Goal: Transaction & Acquisition: Purchase product/service

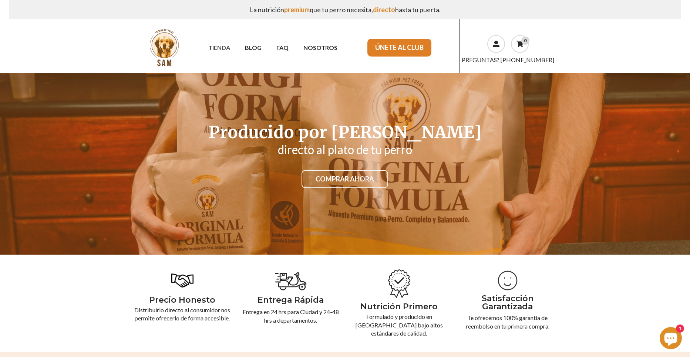
click at [224, 48] on link "TIENDA" at bounding box center [219, 47] width 37 height 13
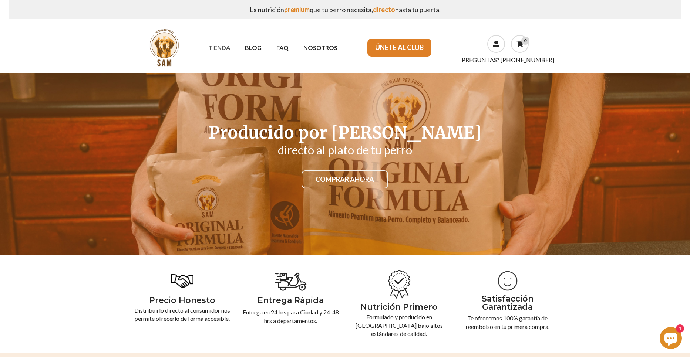
scroll to position [1, 0]
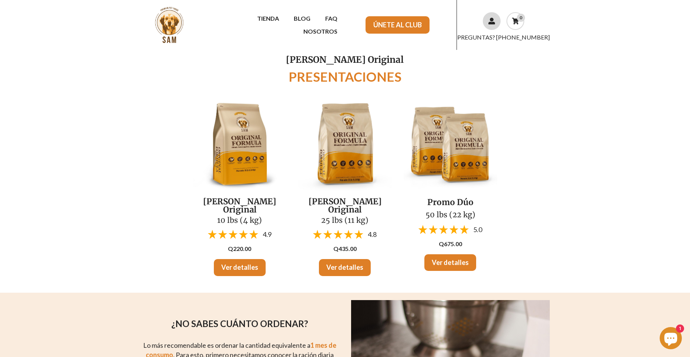
click at [494, 20] on icon at bounding box center [491, 21] width 7 height 7
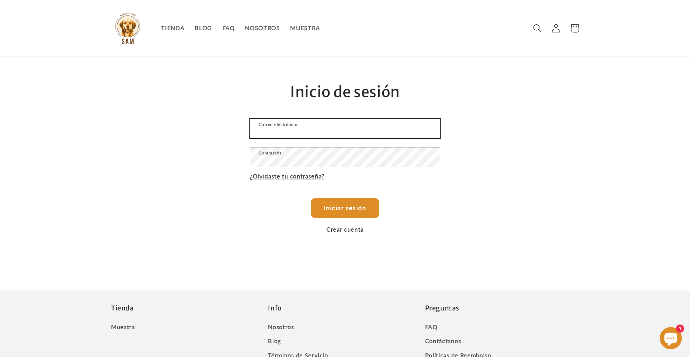
click at [337, 130] on input "Correo electrónico" at bounding box center [345, 128] width 190 height 19
click at [326, 133] on input "Correo electrónico" at bounding box center [345, 128] width 190 height 19
type input "oskrvas@gmail.com"
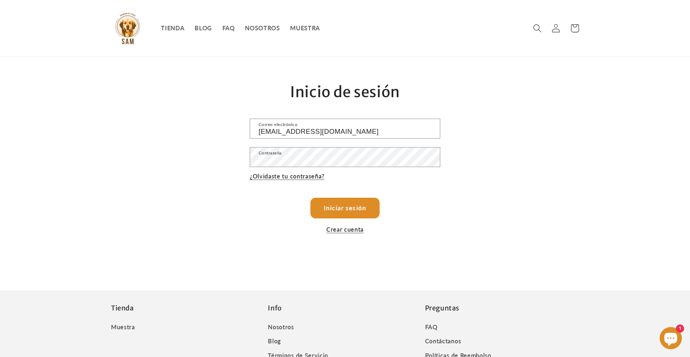
click at [363, 211] on button "Iniciar sesión" at bounding box center [345, 208] width 68 height 20
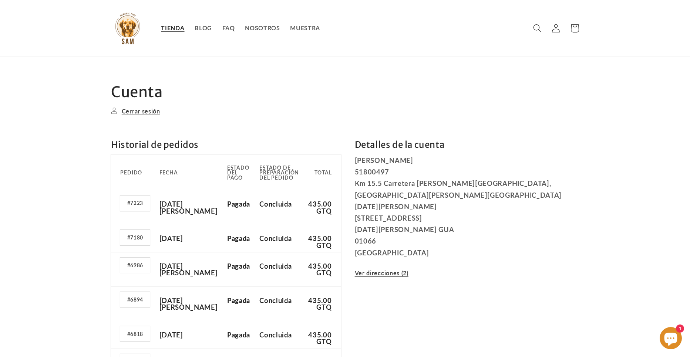
click at [171, 28] on span "TIENDA" at bounding box center [172, 27] width 23 height 7
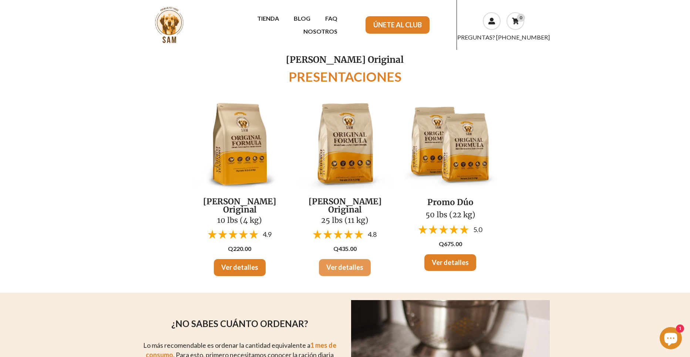
click at [347, 259] on link "Ver detalles" at bounding box center [345, 267] width 52 height 17
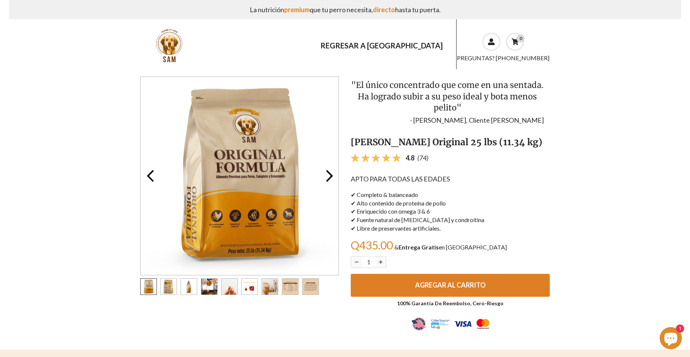
click at [476, 289] on span "AGREGAR AL CARRITO" at bounding box center [450, 285] width 71 height 8
